Goal: Task Accomplishment & Management: Manage account settings

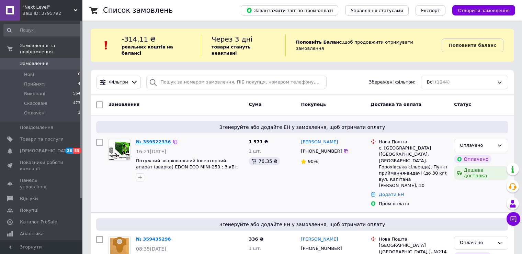
click at [141, 139] on link "№ 359522336" at bounding box center [153, 141] width 35 height 5
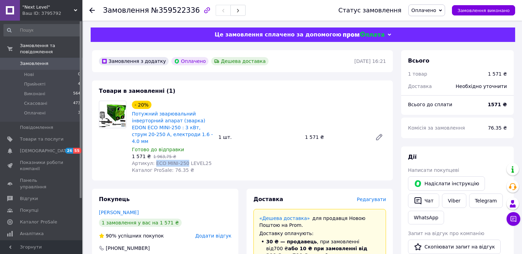
drag, startPoint x: 183, startPoint y: 157, endPoint x: 153, endPoint y: 156, distance: 30.2
click at [153, 160] on span "Артикул: ECO MINI-250 LEVEL25" at bounding box center [172, 162] width 80 height 5
copy span "ECO MINI-250"
click at [45, 148] on span "[DEMOGRAPHIC_DATA]" at bounding box center [45, 151] width 51 height 6
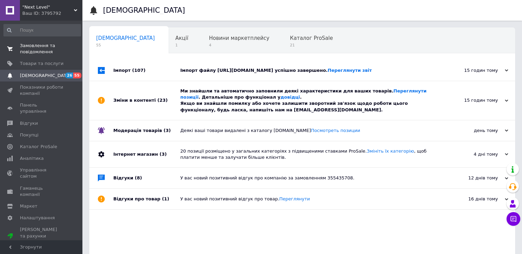
click at [45, 52] on span "Замовлення та повідомлення" at bounding box center [42, 49] width 44 height 12
